Goal: Find contact information: Obtain details needed to contact an individual or organization

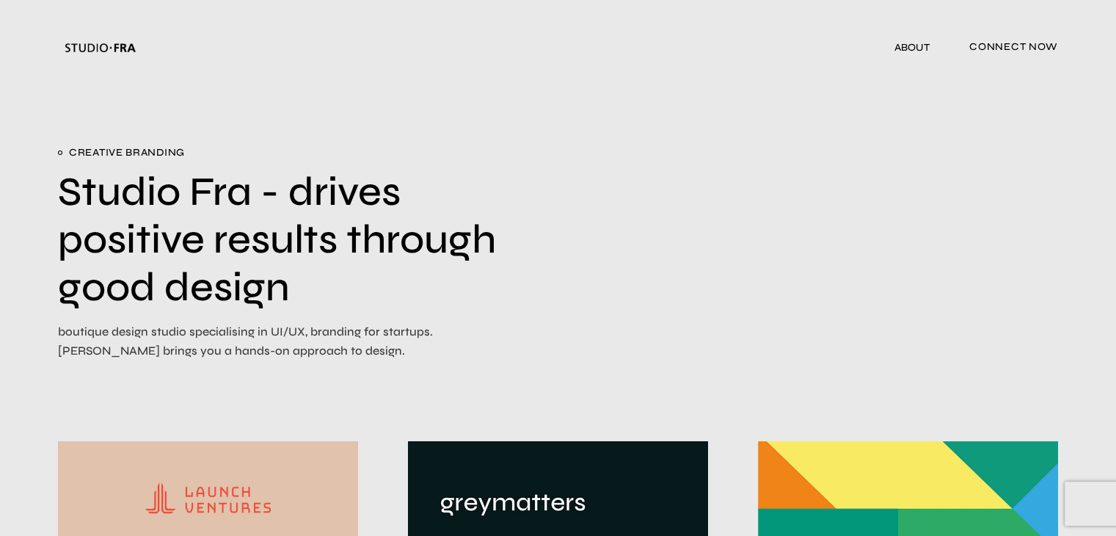
click at [1031, 51] on span "connect now" at bounding box center [1014, 48] width 89 height 24
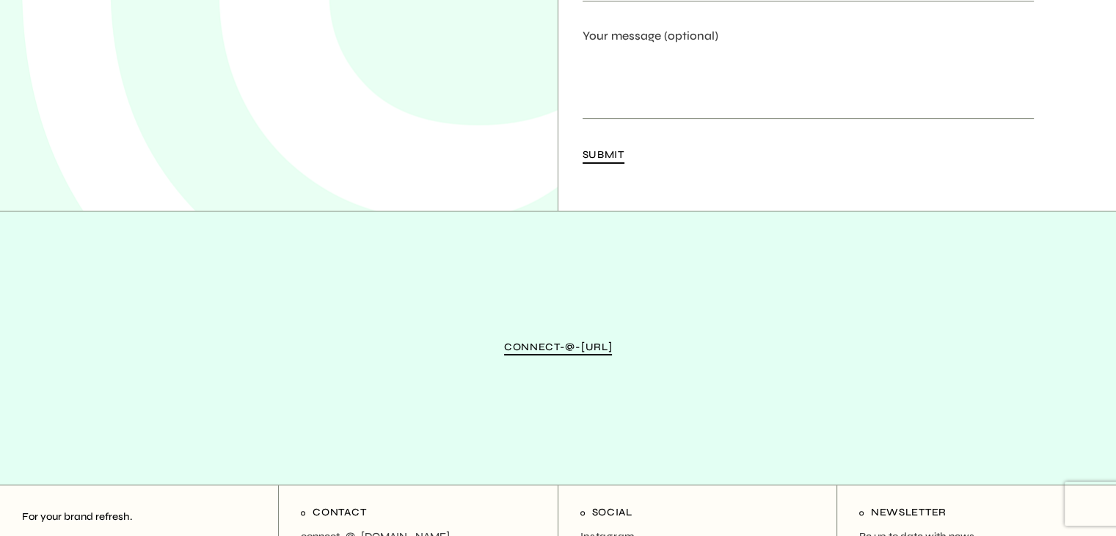
scroll to position [587, 0]
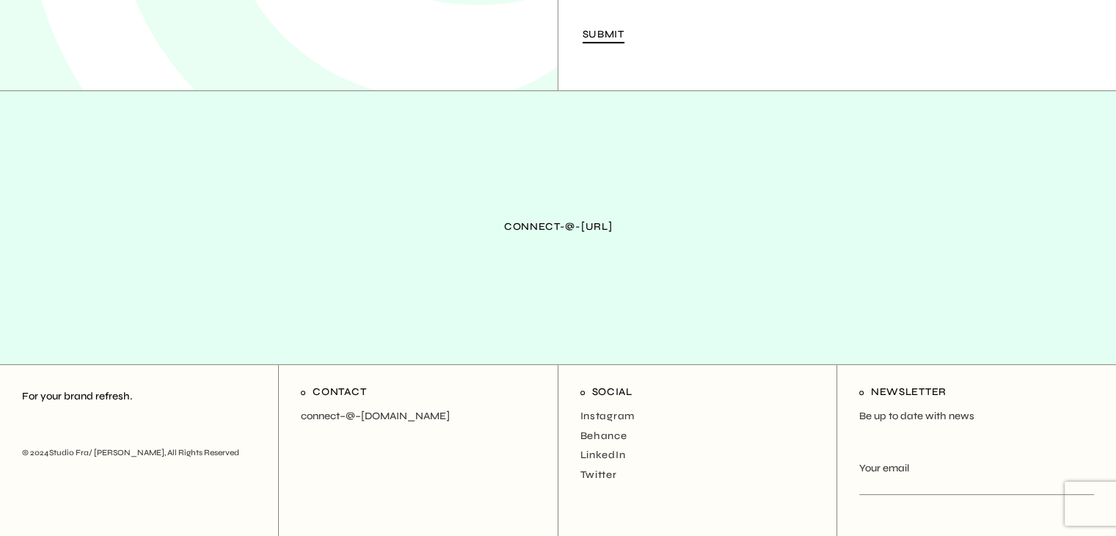
drag, startPoint x: 685, startPoint y: 229, endPoint x: 482, endPoint y: 232, distance: 203.3
click at [467, 233] on div "connect-@-[URL]" at bounding box center [558, 228] width 1116 height 274
copy span "connect-@-[URL]"
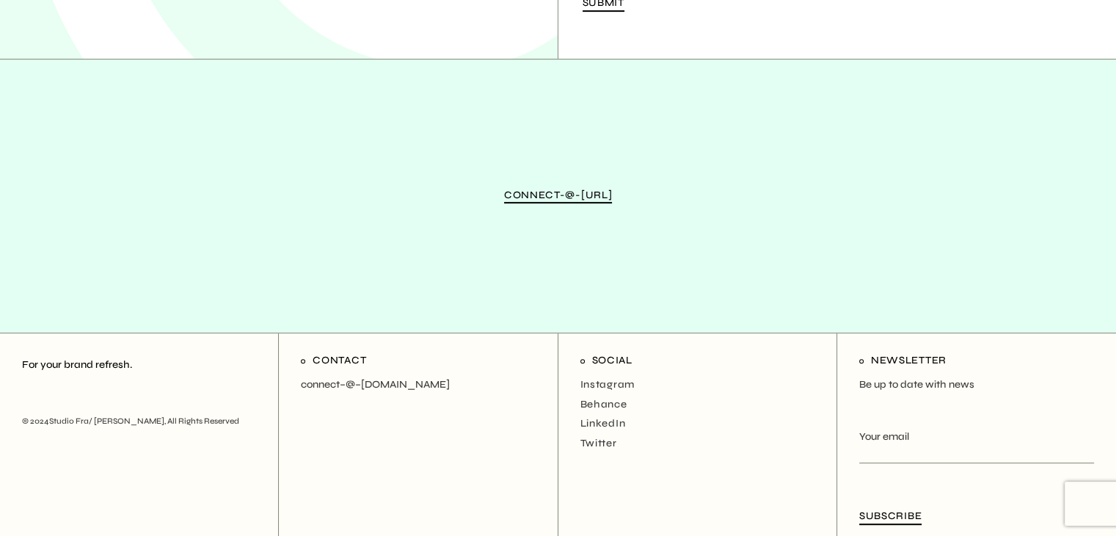
scroll to position [634, 0]
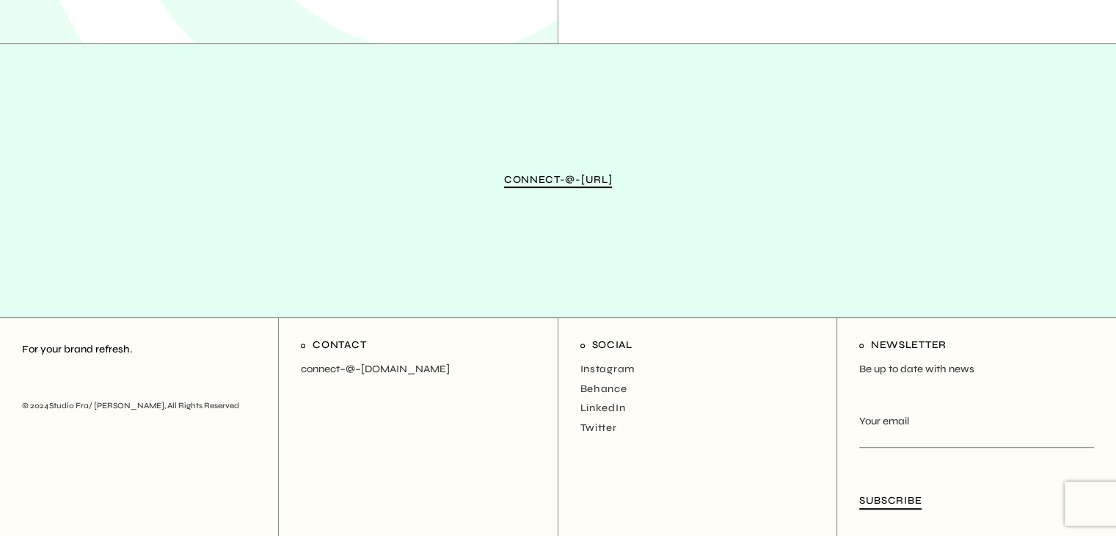
drag, startPoint x: 395, startPoint y: 367, endPoint x: 418, endPoint y: 382, distance: 28.1
click at [416, 384] on div "Contact connect–@–[DOMAIN_NAME]" at bounding box center [418, 427] width 279 height 219
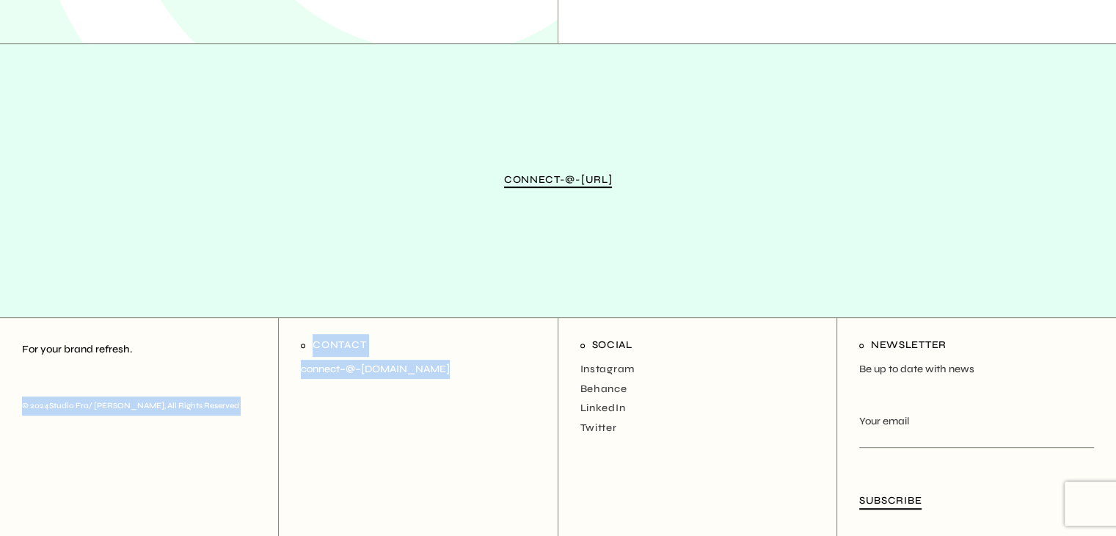
drag, startPoint x: 371, startPoint y: 369, endPoint x: 272, endPoint y: 371, distance: 99.1
click at [272, 371] on div "For your brand refresh. © 2024 Studio Fra/ Jeevan Jonas , All Rights Reserved C…" at bounding box center [558, 427] width 1116 height 219
click at [401, 385] on div "Contact connect–@–studiofra.com" at bounding box center [418, 427] width 279 height 219
drag, startPoint x: 443, startPoint y: 368, endPoint x: 294, endPoint y: 368, distance: 149.7
click at [294, 368] on div "Contact connect–@–studiofra.com" at bounding box center [418, 427] width 279 height 219
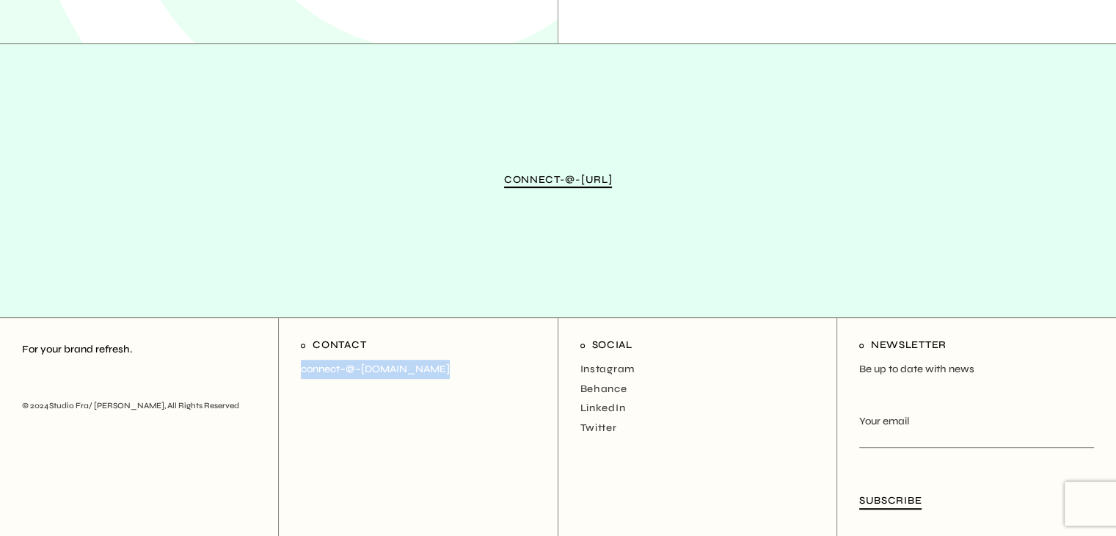
copy p "connect–@–studiofra.com"
